Goal: Find specific page/section: Find specific page/section

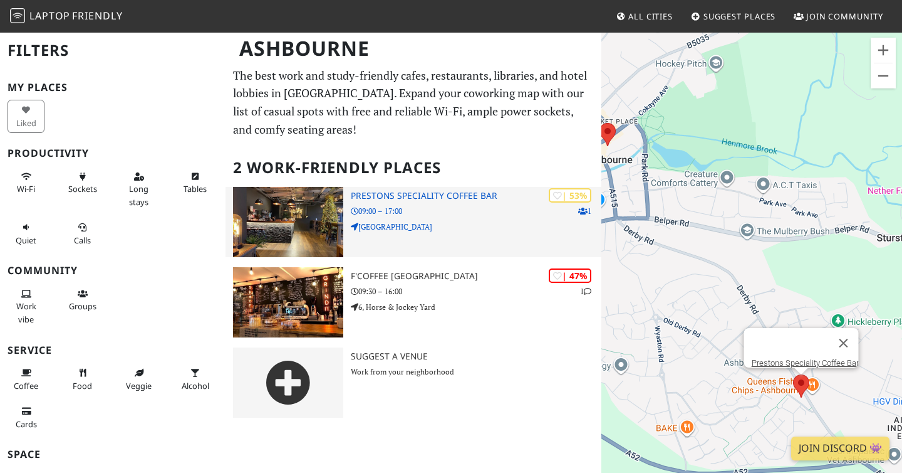
click at [441, 192] on h3 "Prestons Speciality Coffee Bar" at bounding box center [476, 196] width 251 height 11
